Goal: Task Accomplishment & Management: Complete application form

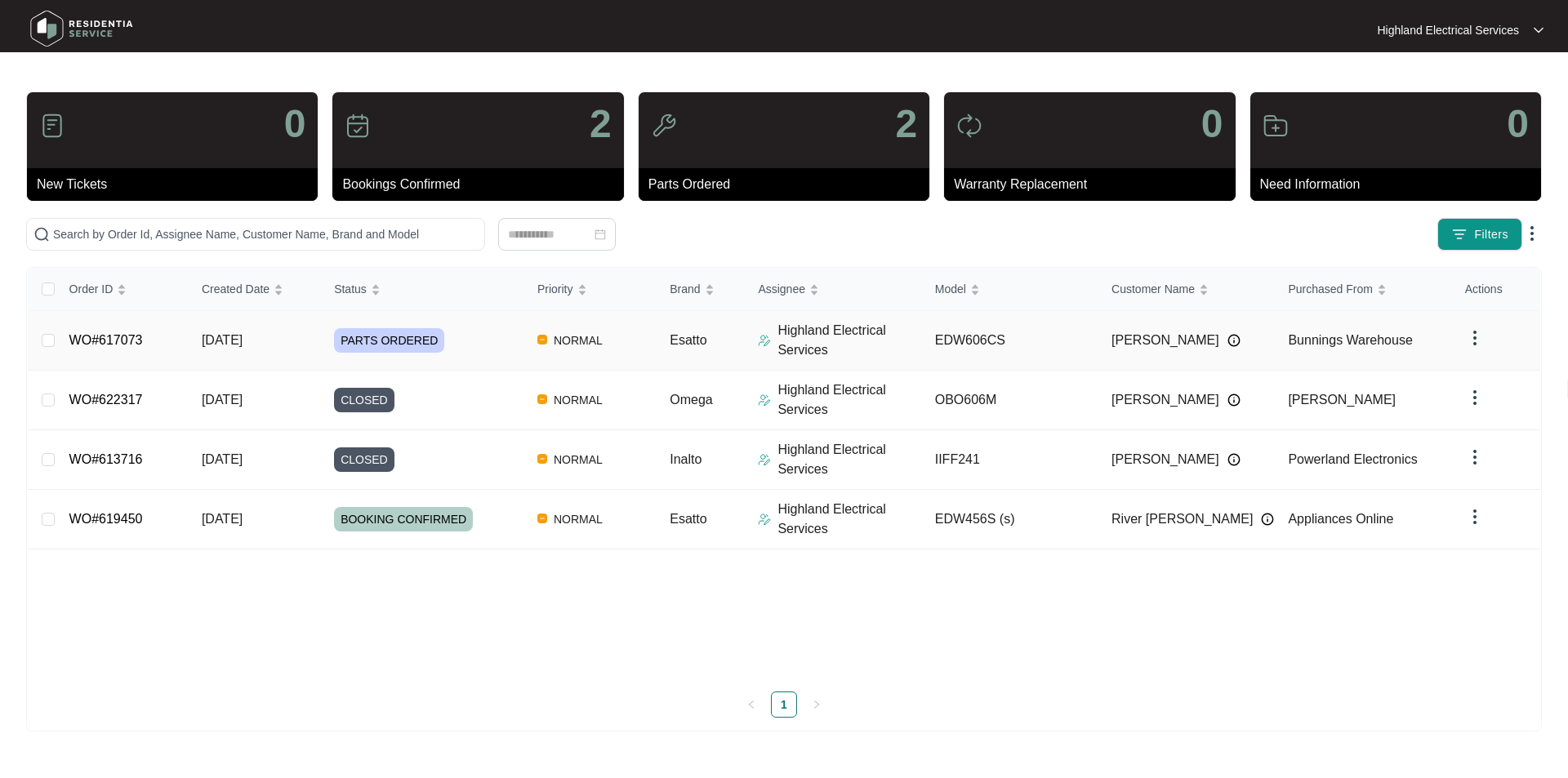
click at [99, 339] on link "WO#617073" at bounding box center [107, 340] width 73 height 14
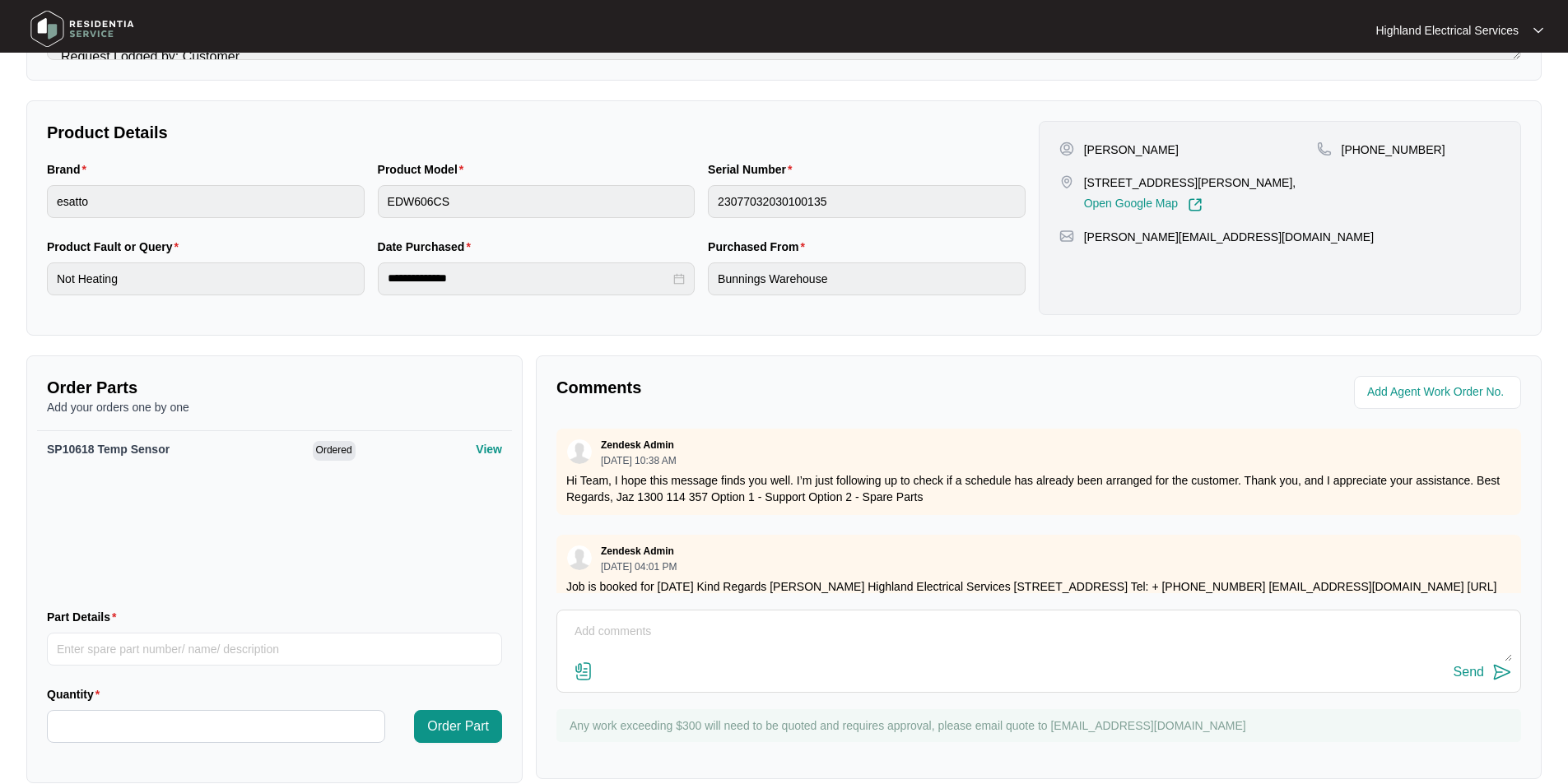
scroll to position [311, 0]
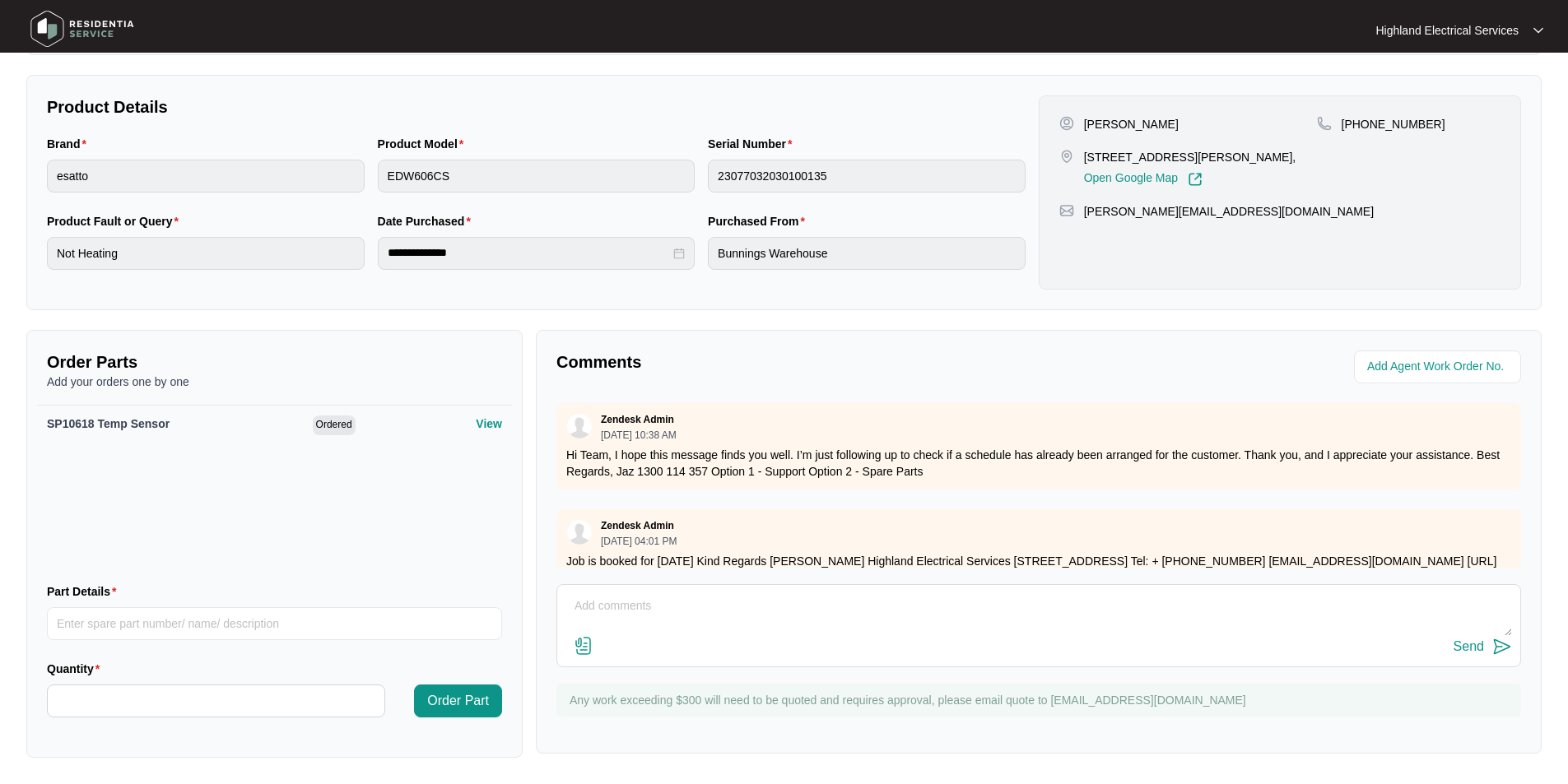
click at [680, 603] on textarea at bounding box center [1038, 614] width 946 height 42
type textarea "Job completed [DATE]. Replace faulty temperature sensor. Test - OK. Invoice# 92…"
click at [587, 644] on img at bounding box center [584, 646] width 20 height 20
click at [0, 0] on input "file" at bounding box center [0, 0] width 0 height 0
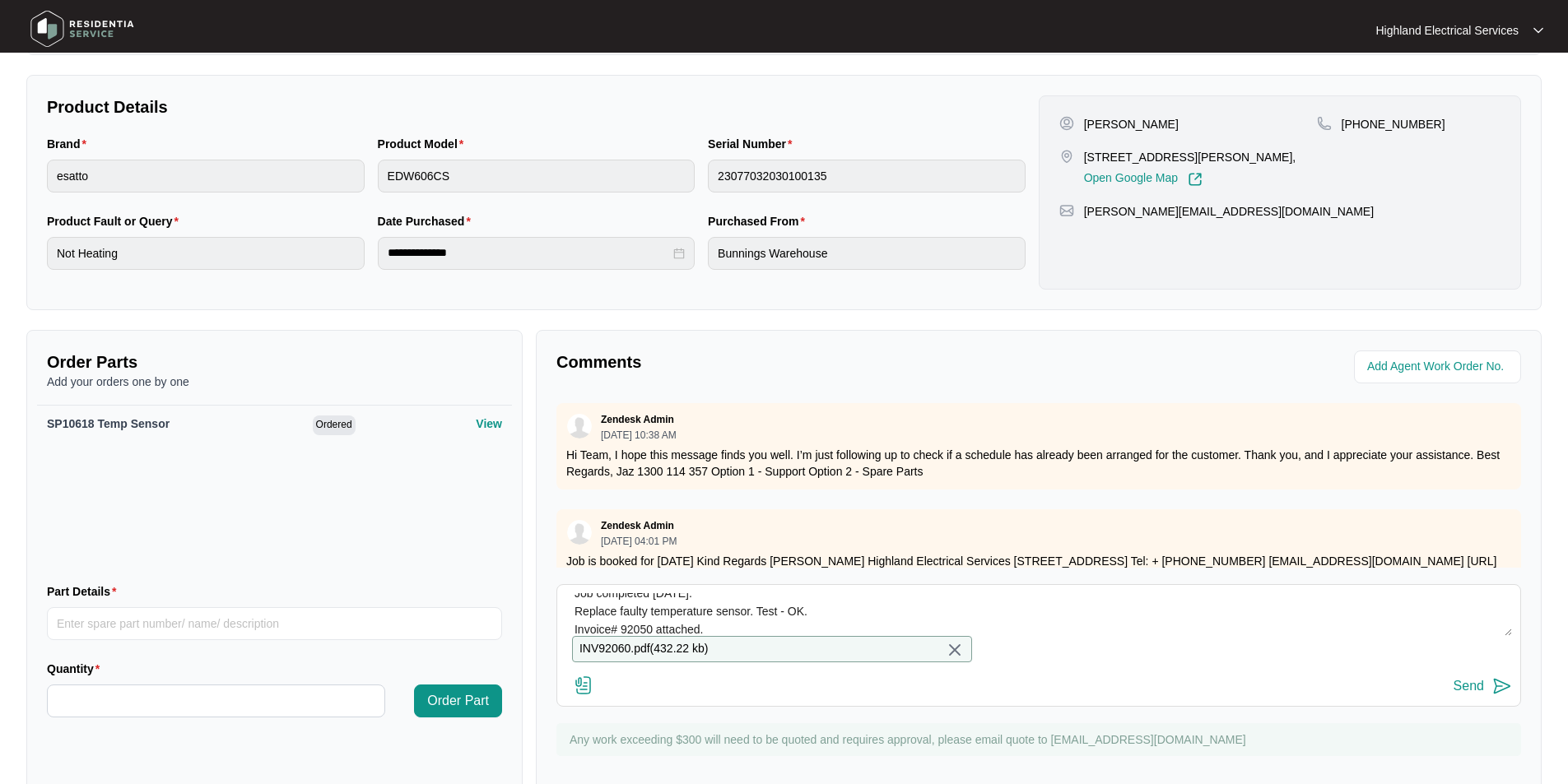
click at [1469, 694] on div "Send" at bounding box center [1469, 687] width 31 height 14
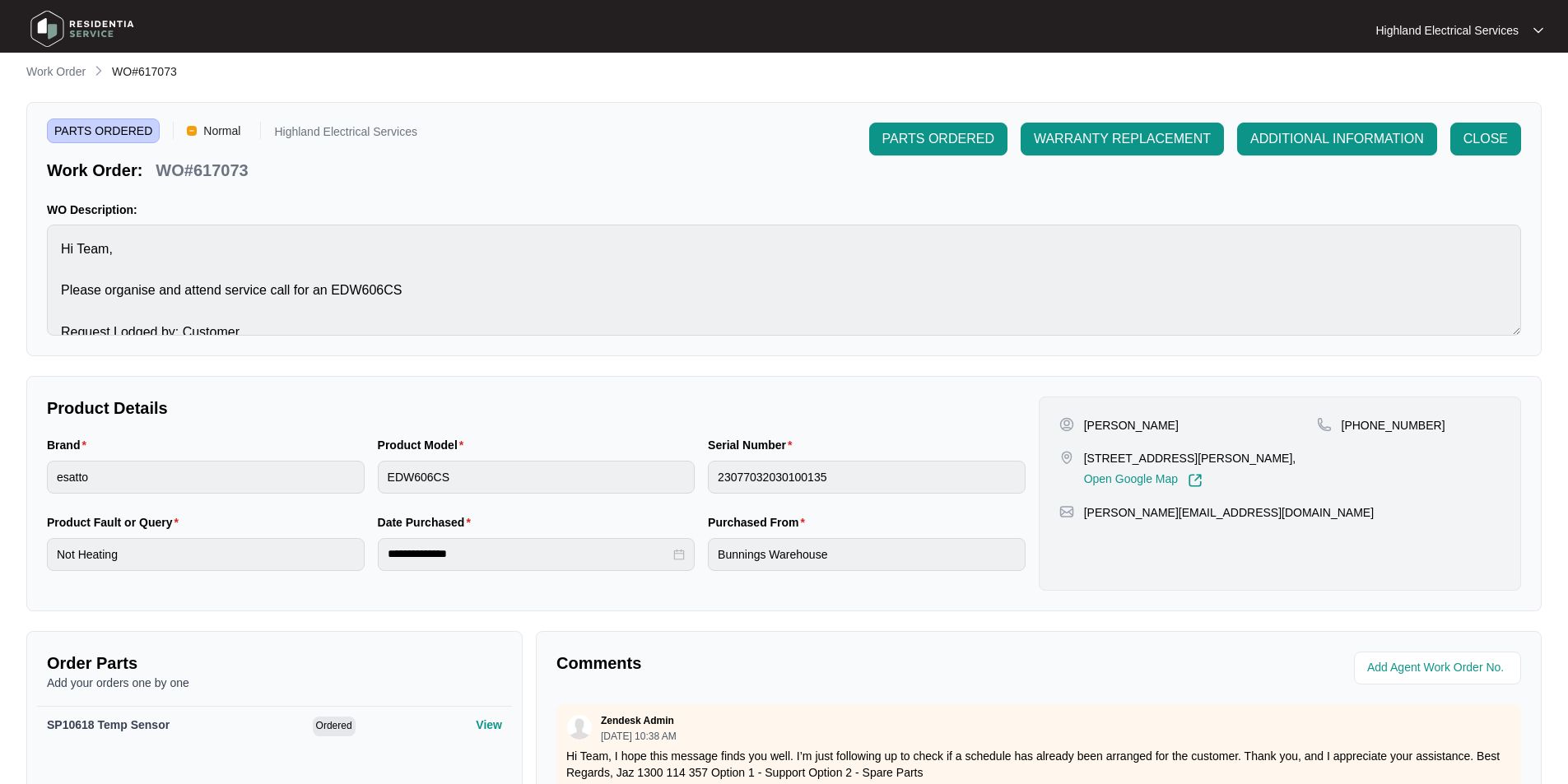
scroll to position [0, 0]
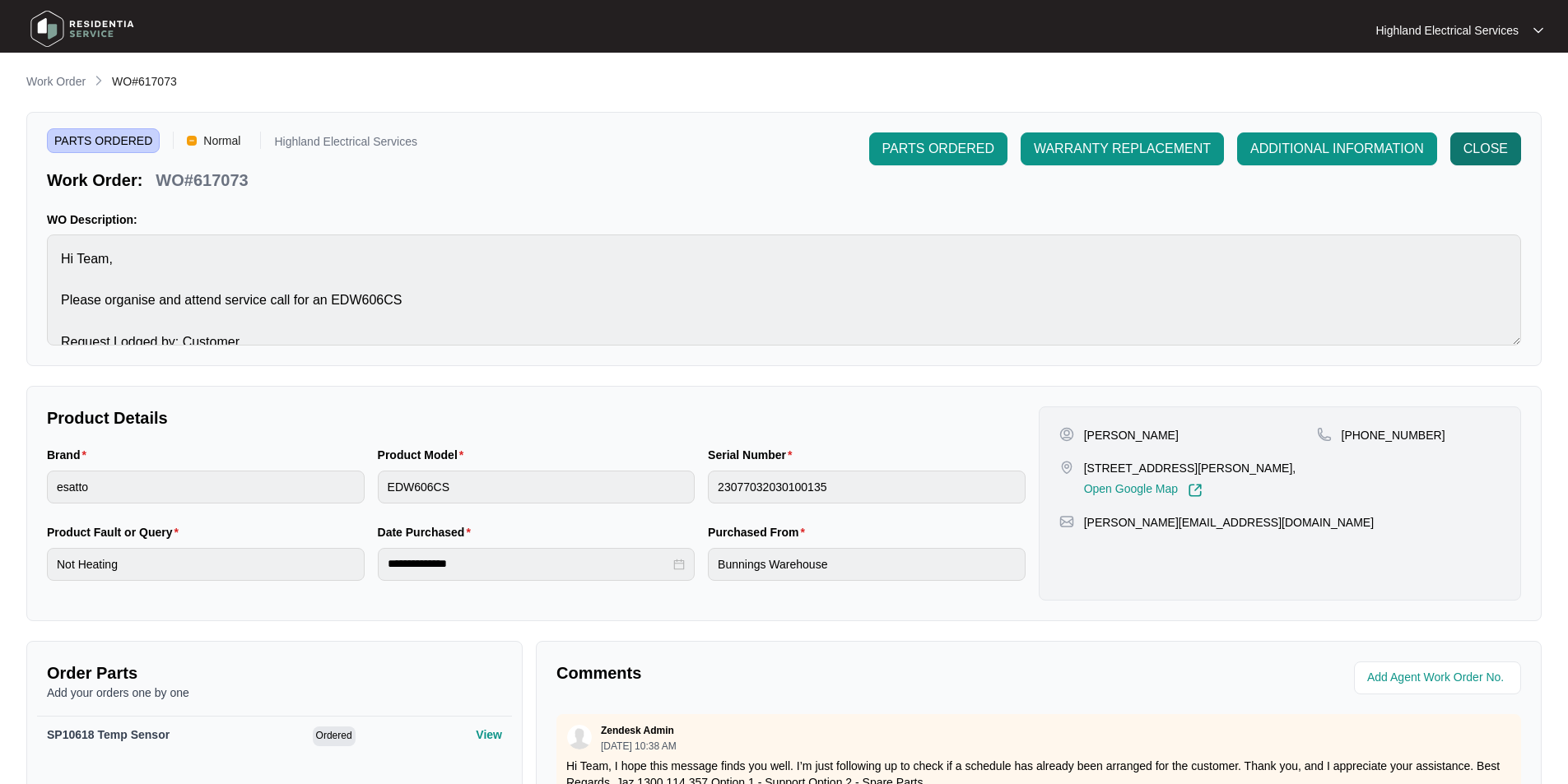
click at [1486, 143] on span "CLOSE" at bounding box center [1485, 149] width 44 height 20
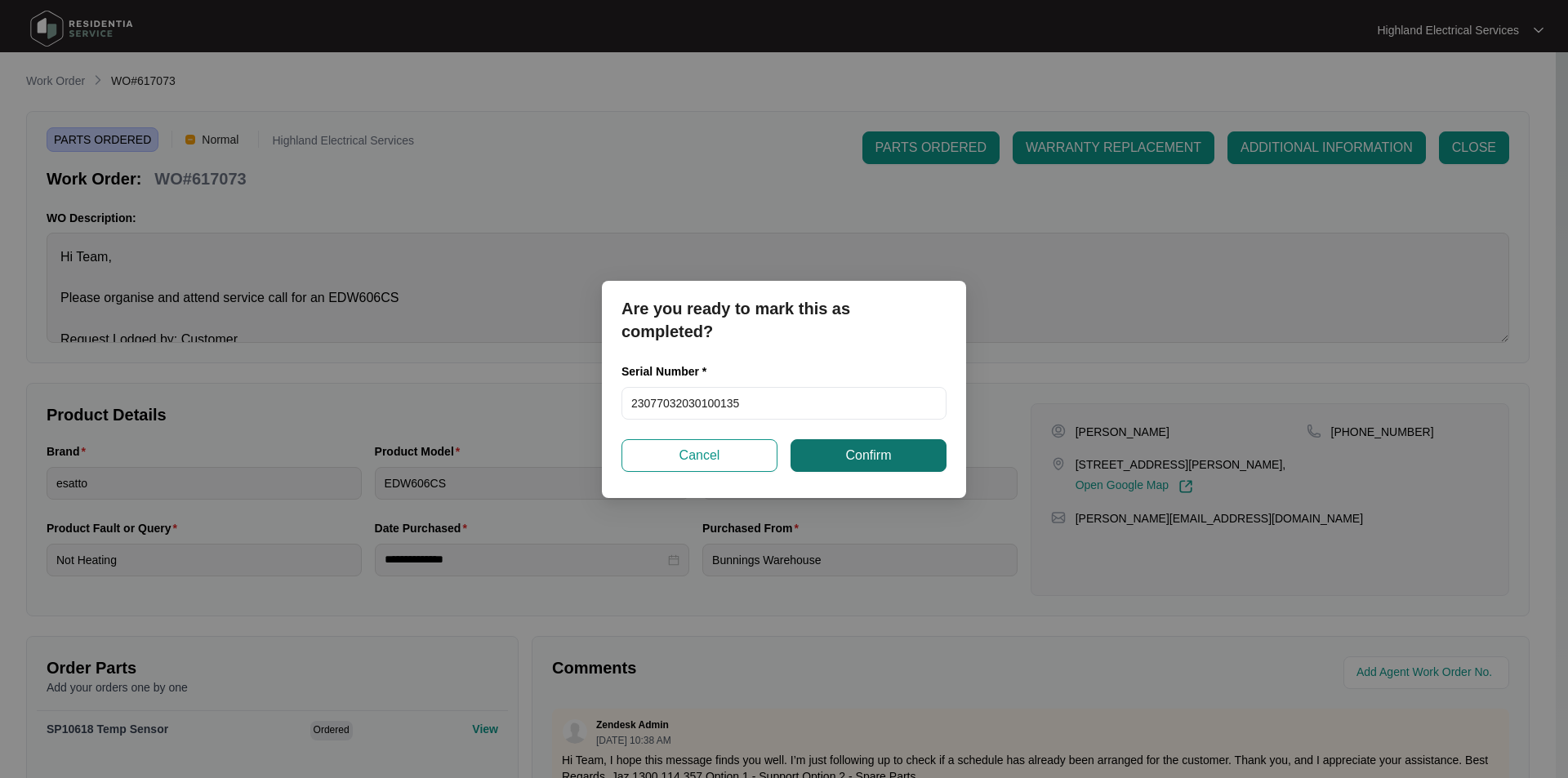
click at [883, 455] on span "Confirm" at bounding box center [868, 456] width 46 height 20
